Goal: Task Accomplishment & Management: Use online tool/utility

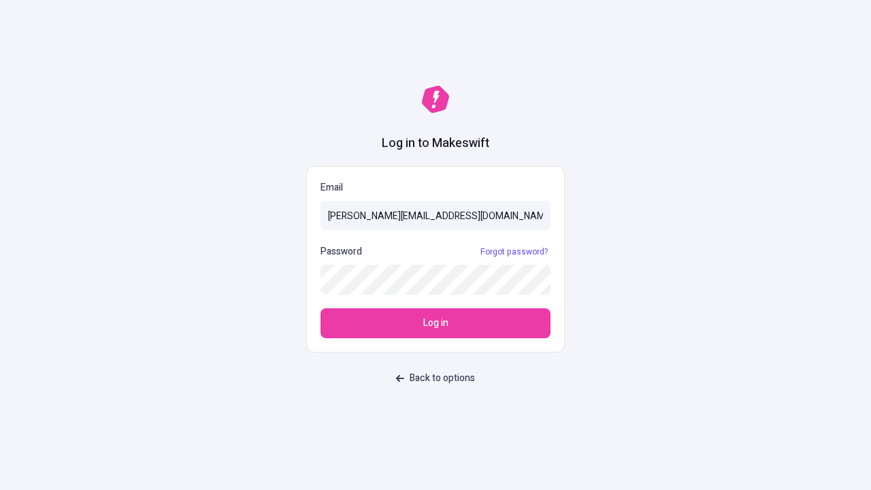
type input "sasha+test-ui@makeswift.com"
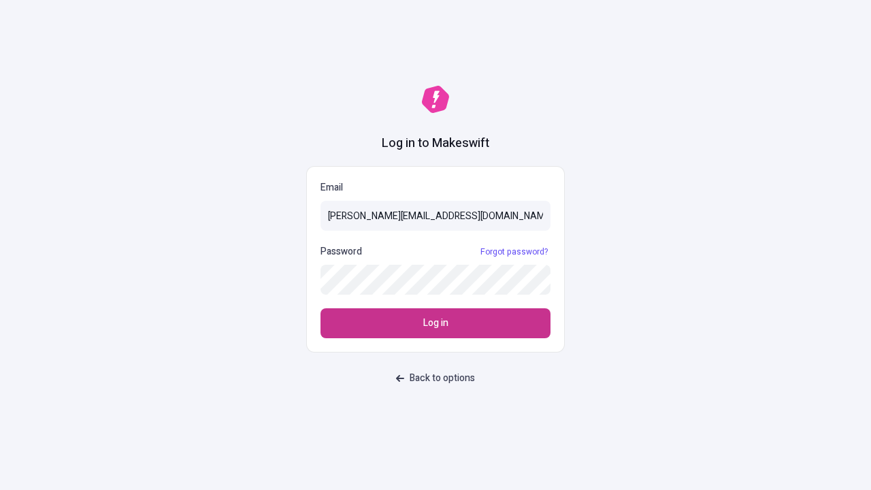
click at [436, 323] on span "Log in" at bounding box center [435, 323] width 25 height 15
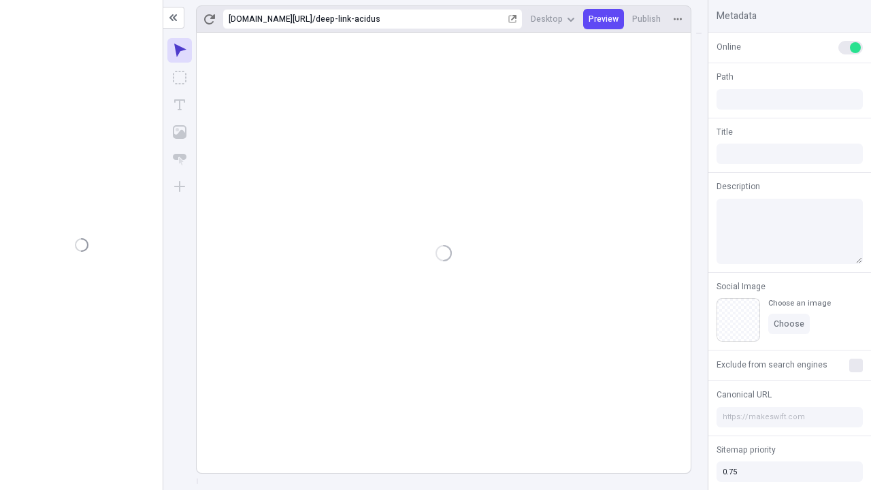
type input "/deep-link-acidus"
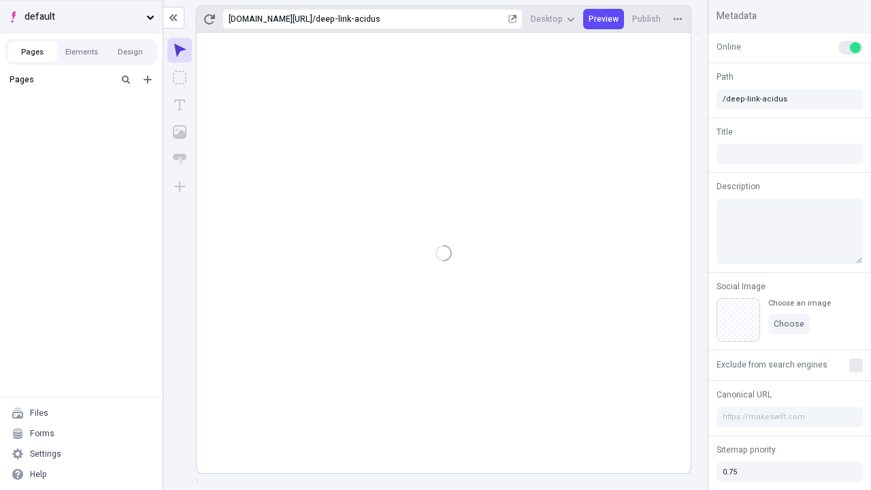
click at [81, 16] on span "default" at bounding box center [82, 17] width 116 height 15
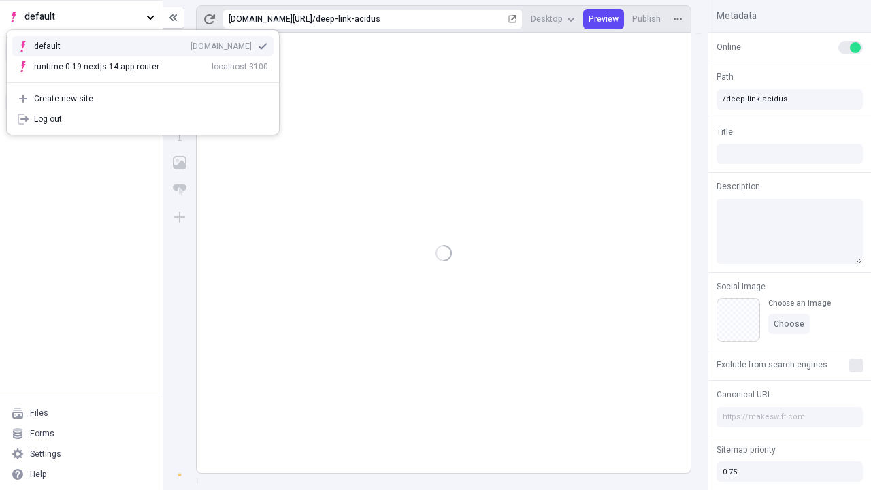
click at [191, 44] on div "[DOMAIN_NAME]" at bounding box center [221, 46] width 61 height 11
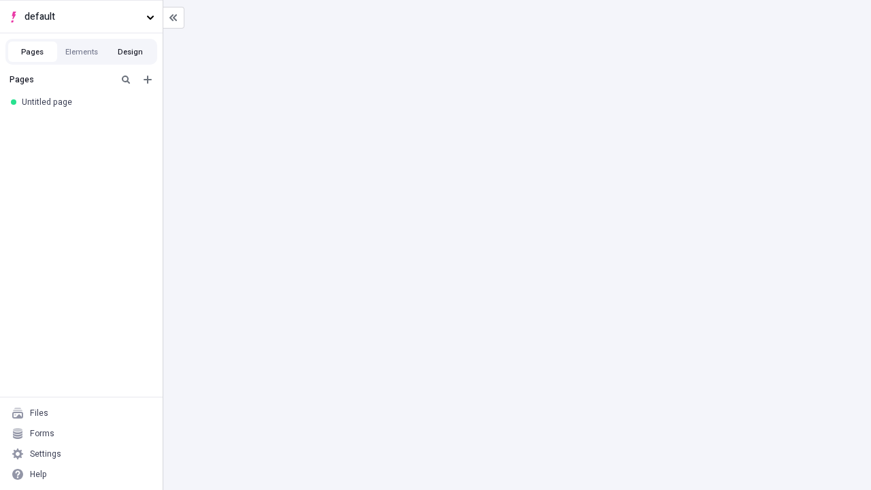
click at [130, 52] on button "Design" at bounding box center [130, 52] width 49 height 20
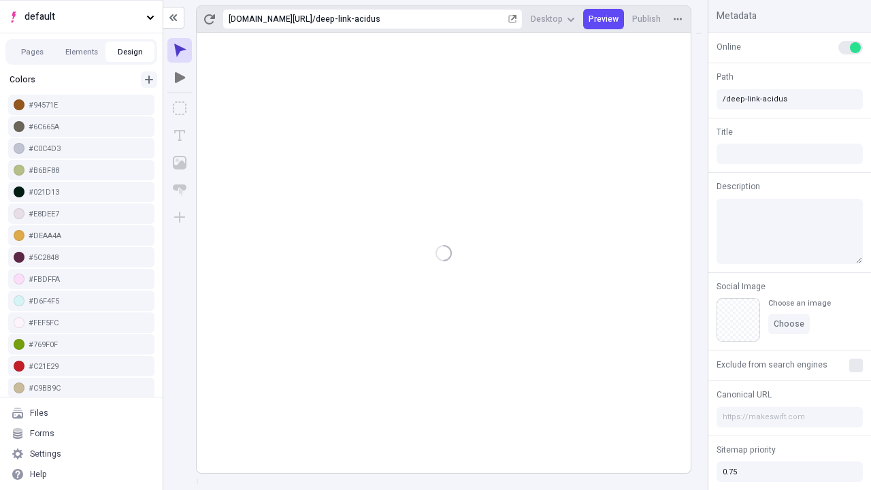
click at [149, 80] on icon "button" at bounding box center [149, 80] width 8 height 8
click at [135, 226] on span "Save" at bounding box center [134, 225] width 19 height 11
